Goal: Communication & Community: Answer question/provide support

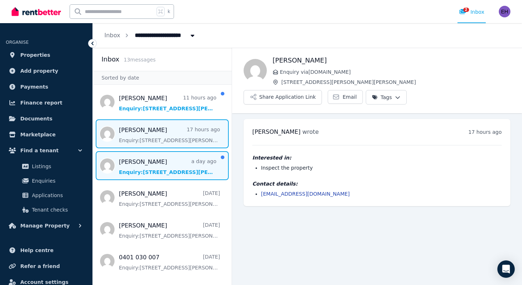
click at [176, 169] on span "Message list" at bounding box center [162, 165] width 139 height 29
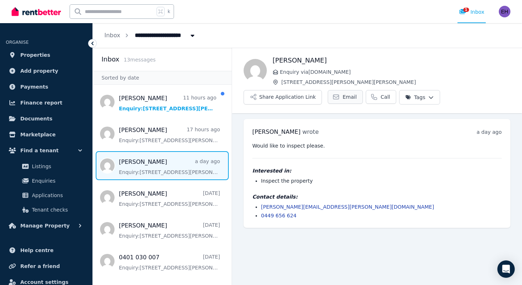
click at [343, 98] on span "Email" at bounding box center [349, 96] width 14 height 7
click at [464, 9] on span "1" at bounding box center [466, 10] width 6 height 4
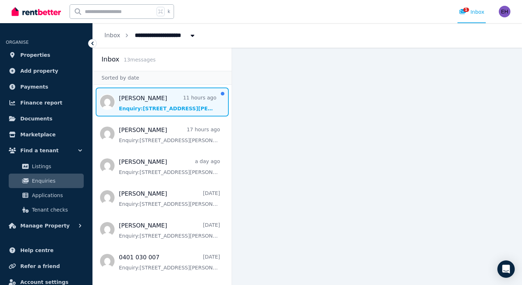
click at [175, 101] on span "Message list" at bounding box center [162, 102] width 139 height 29
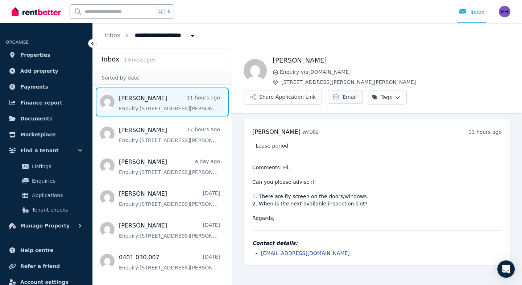
click at [356, 93] on span "Email" at bounding box center [349, 96] width 14 height 7
